Goal: Task Accomplishment & Management: Use online tool/utility

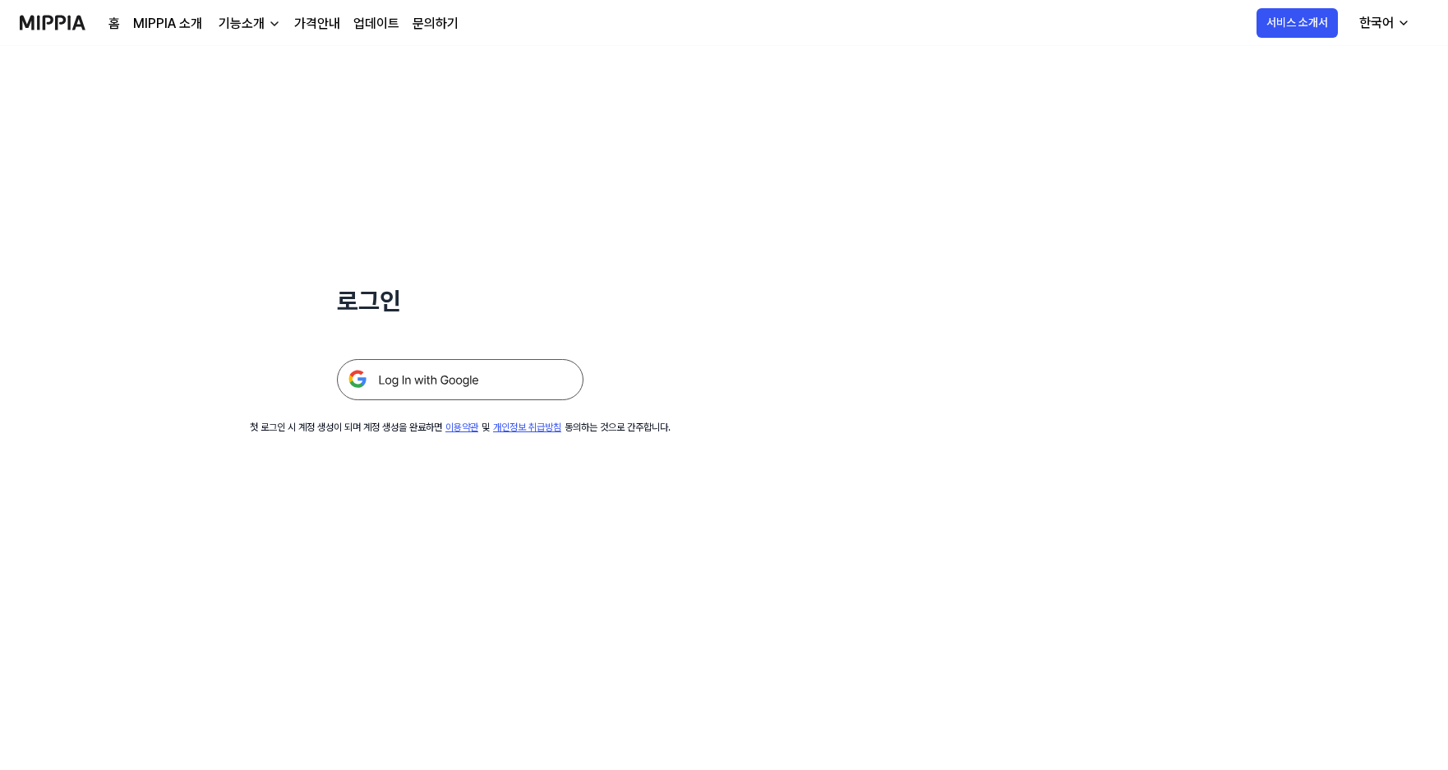
click at [459, 379] on img at bounding box center [460, 379] width 247 height 41
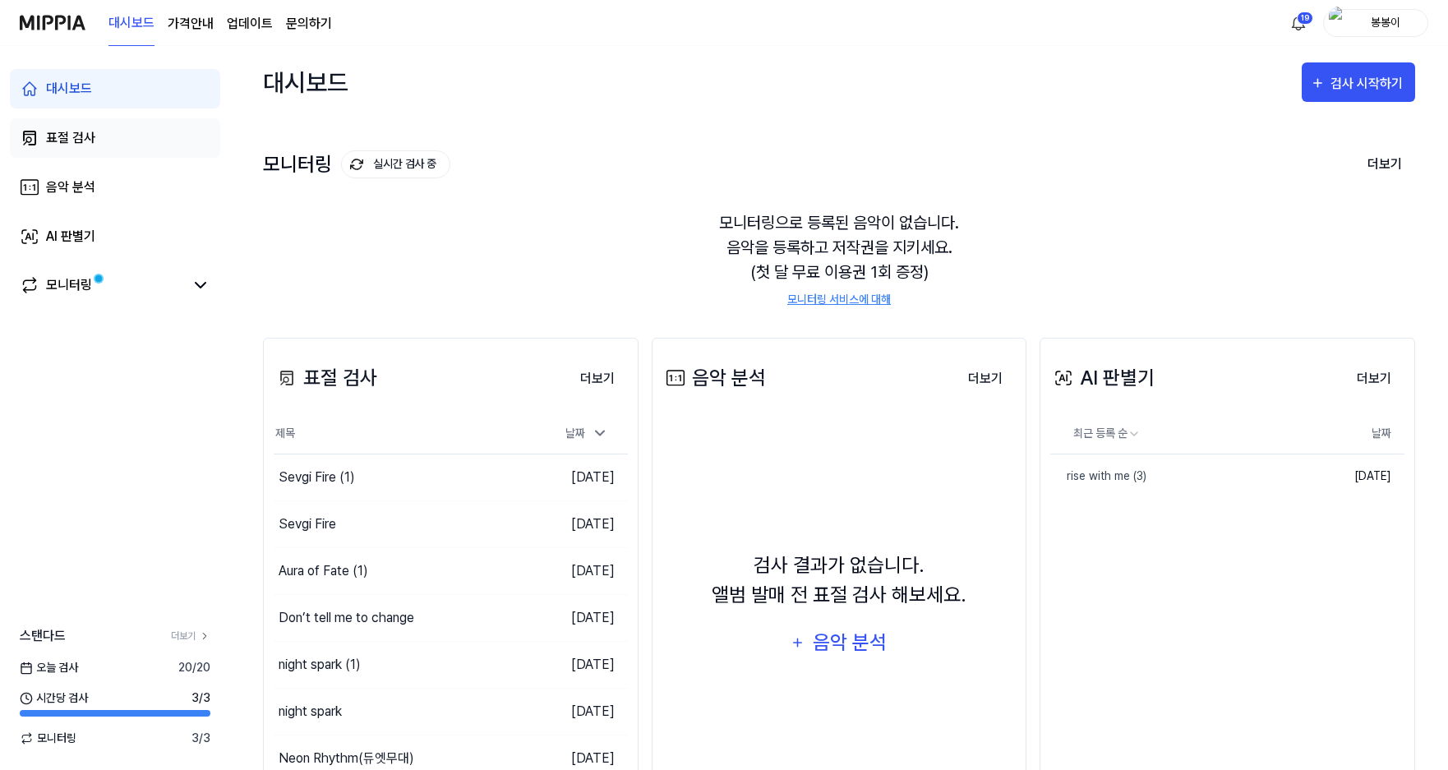
click at [82, 133] on div "표절 검사" at bounding box center [70, 138] width 49 height 20
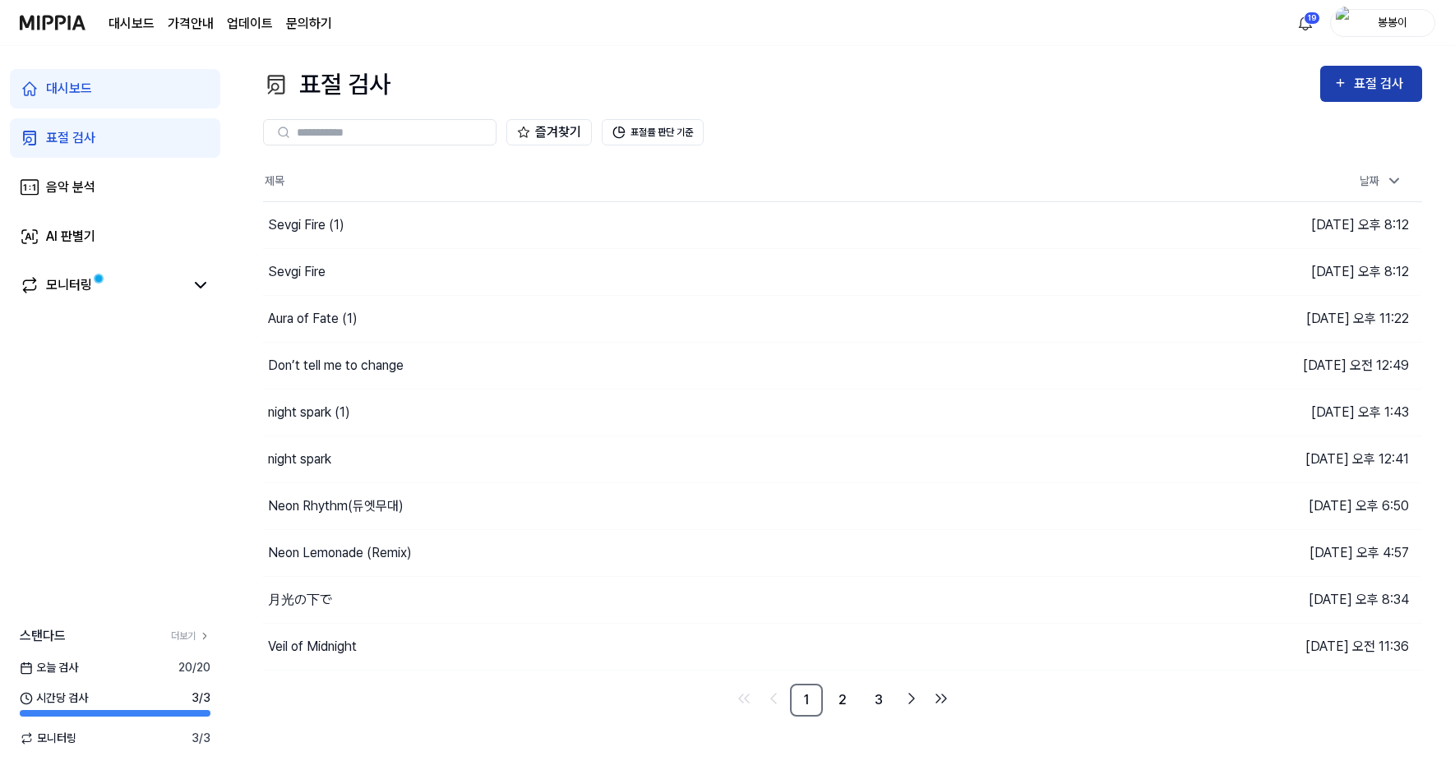
click at [1361, 84] on div "표절 검사" at bounding box center [1381, 83] width 55 height 21
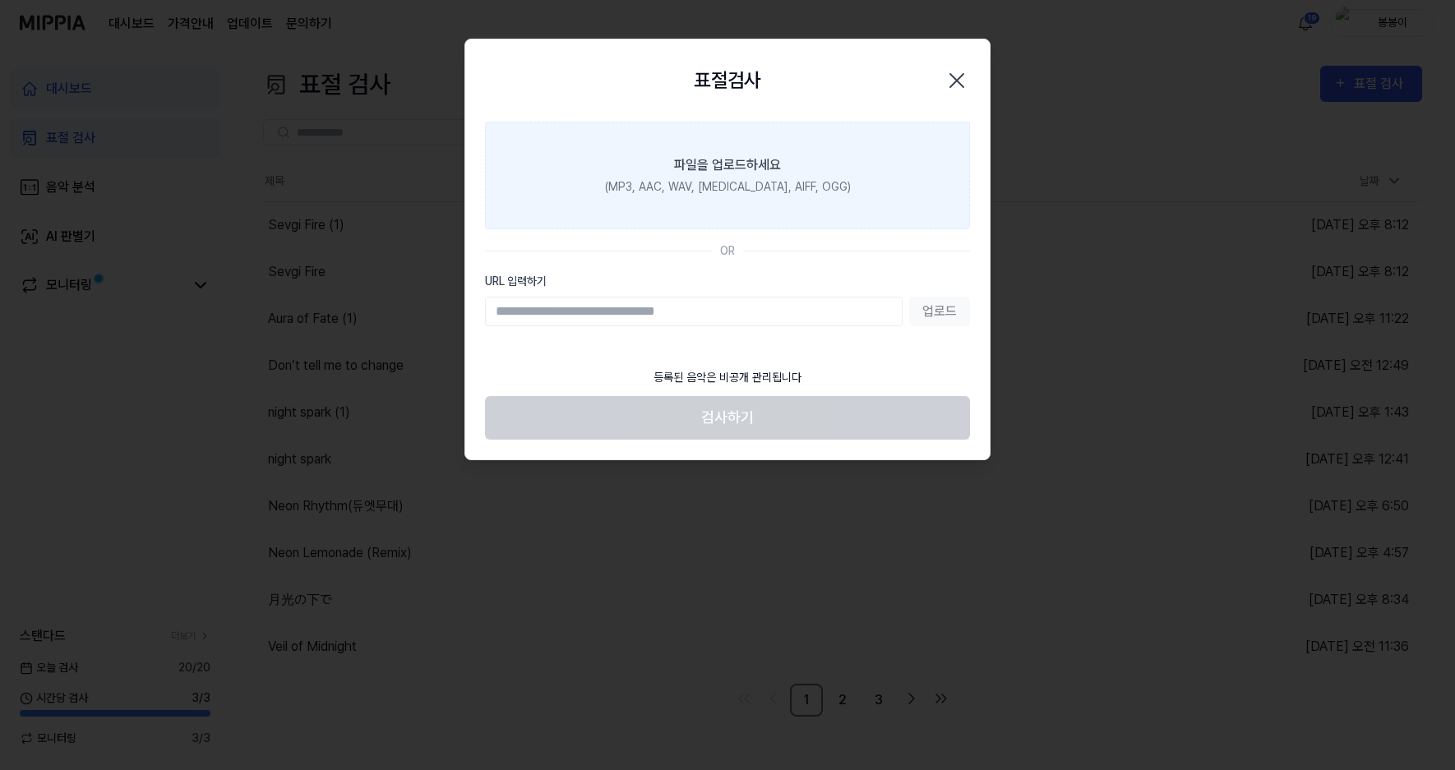
click at [721, 165] on div "파일을 업로드하세요" at bounding box center [727, 165] width 107 height 20
click at [0, 0] on input "파일을 업로드하세요 (MP3, AAC, WAV, [MEDICAL_DATA], AIFF, OGG)" at bounding box center [0, 0] width 0 height 0
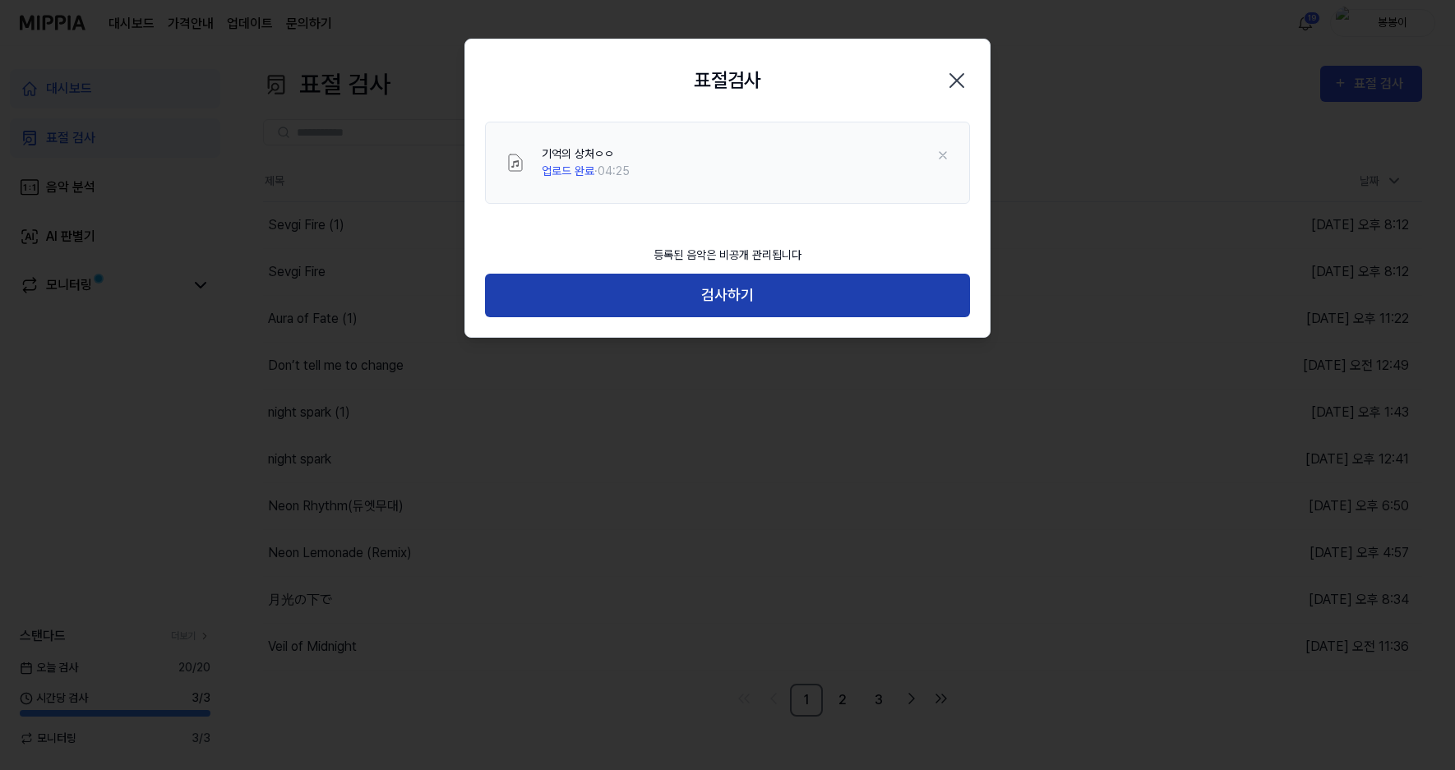
click at [721, 282] on button "검사하기" at bounding box center [727, 296] width 485 height 44
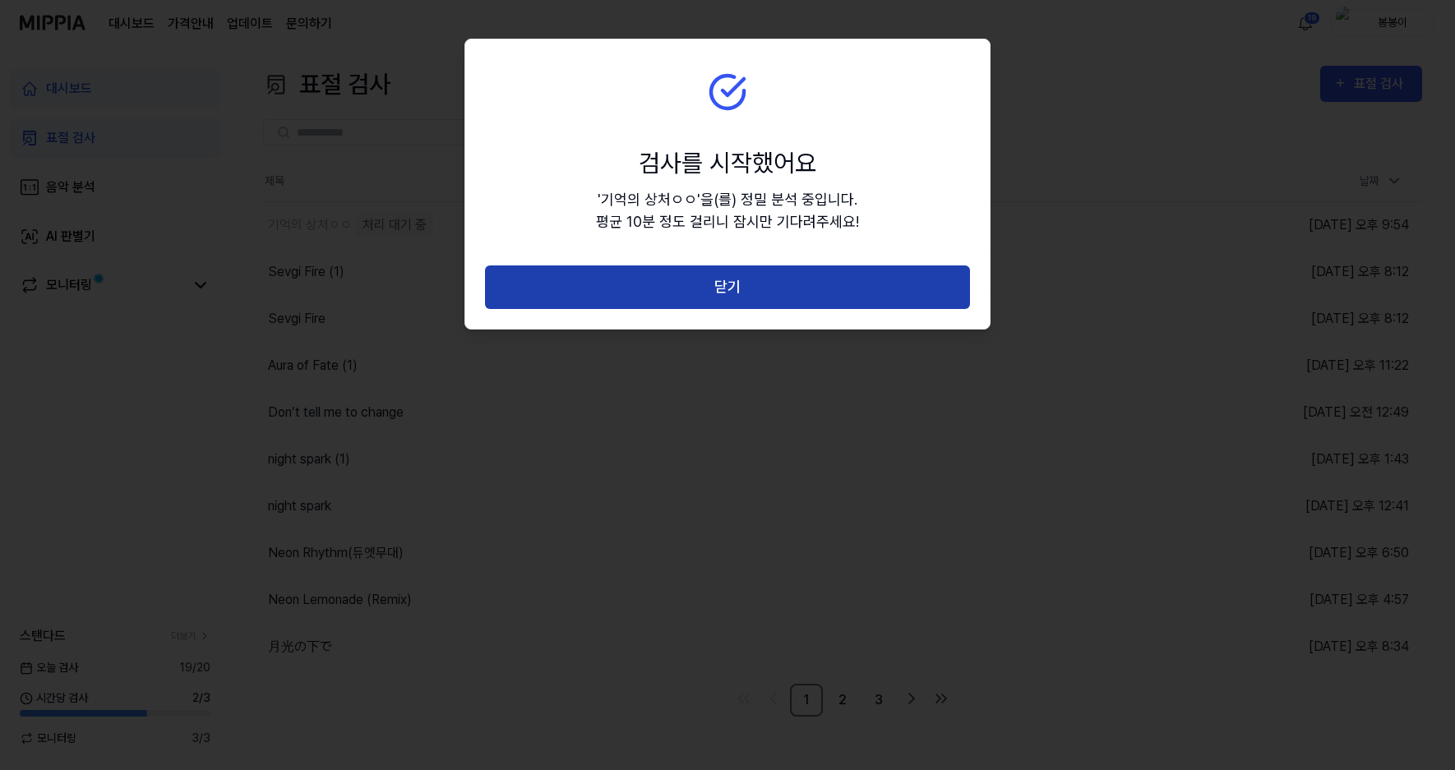
click at [717, 289] on button "닫기" at bounding box center [727, 287] width 485 height 44
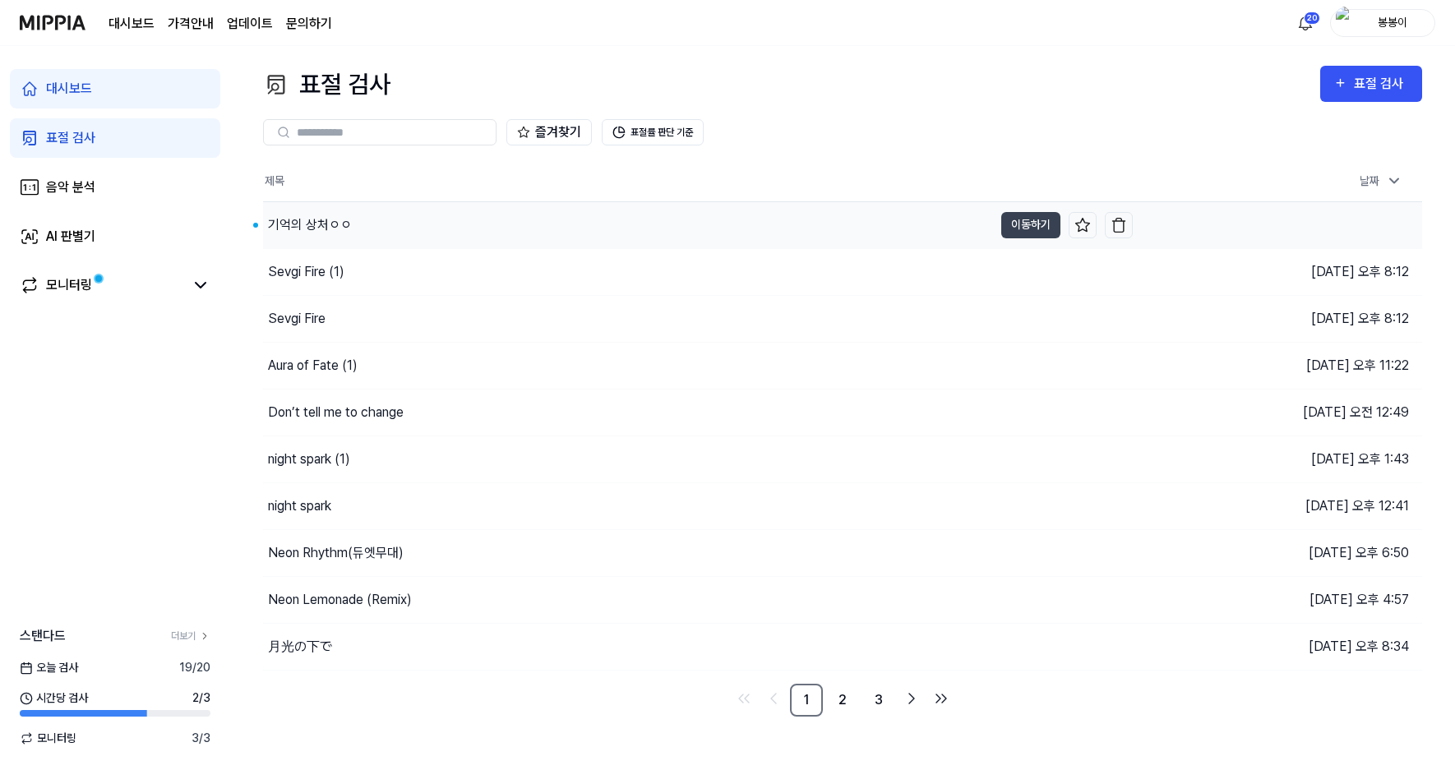
click at [298, 233] on div "기억의 상처ㅇㅇ" at bounding box center [310, 225] width 84 height 20
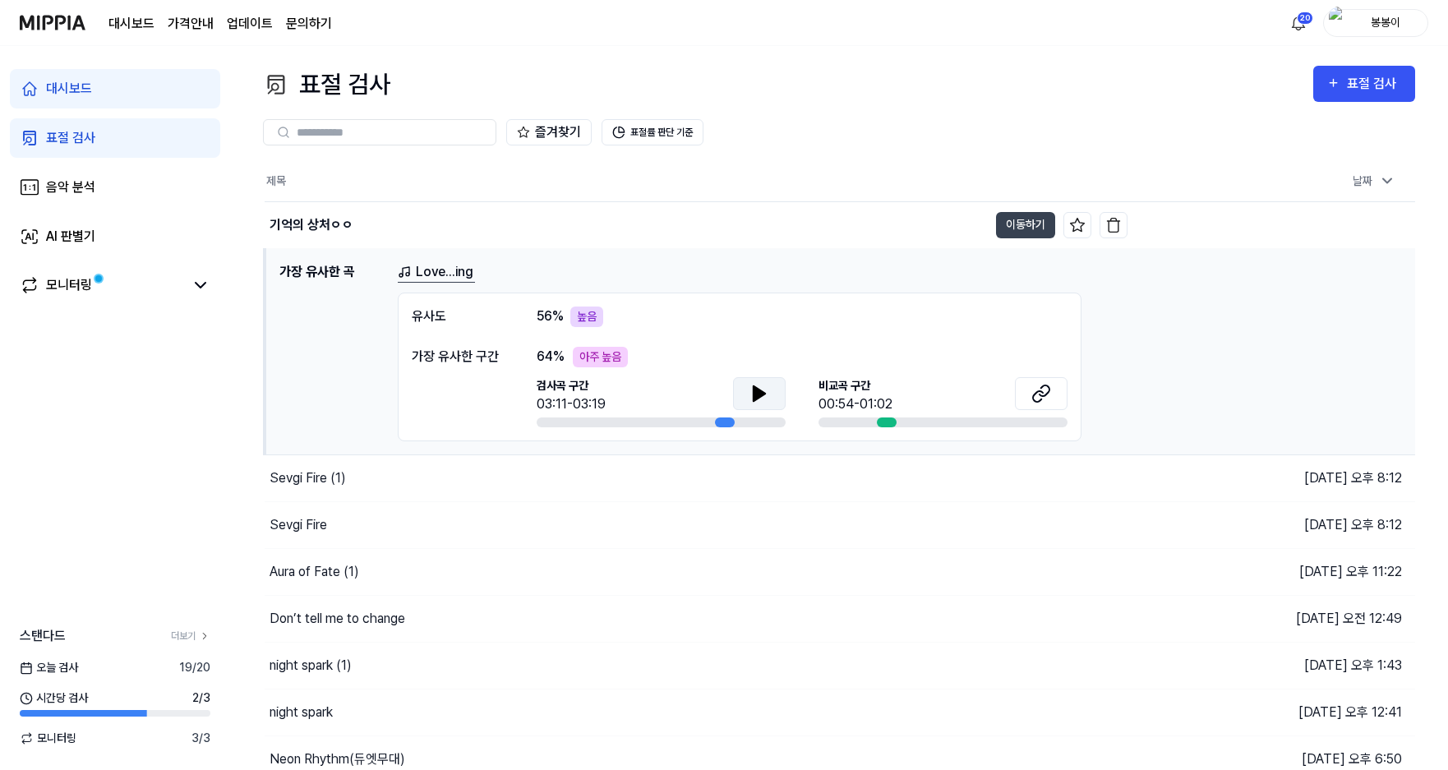
click at [766, 395] on icon at bounding box center [760, 394] width 20 height 20
click at [754, 390] on icon at bounding box center [760, 393] width 12 height 15
click at [754, 390] on icon at bounding box center [760, 394] width 20 height 20
click at [1044, 384] on icon at bounding box center [1041, 394] width 20 height 20
click at [1024, 230] on button "이동하기" at bounding box center [1025, 225] width 59 height 26
